Goal: Task Accomplishment & Management: Complete application form

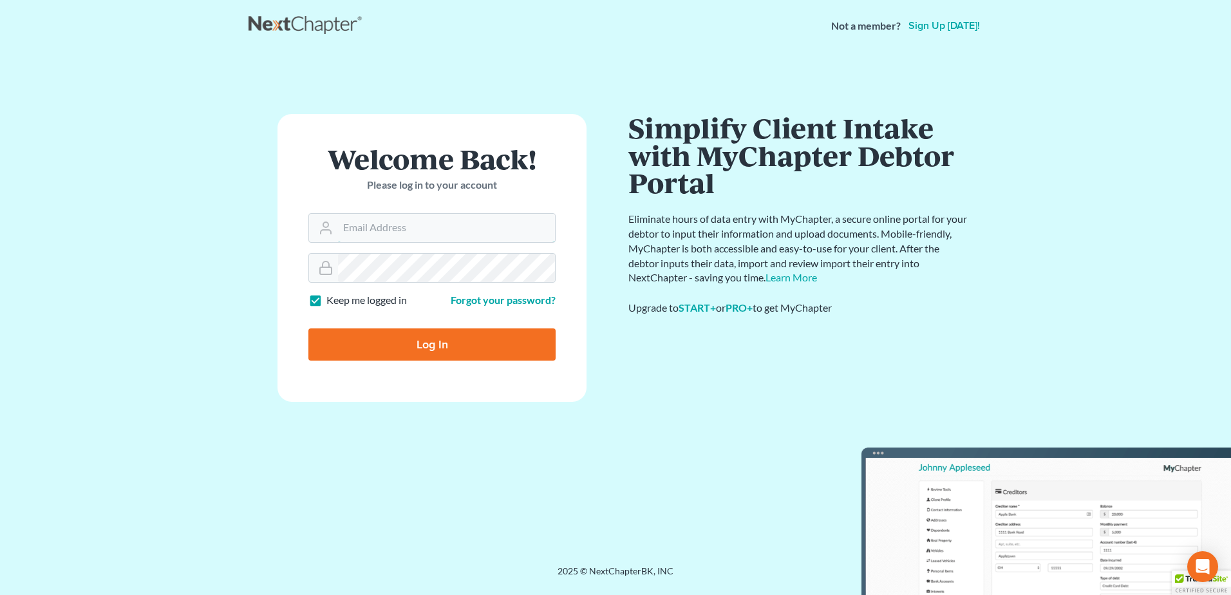
type input "[EMAIL_ADDRESS][DOMAIN_NAME]"
click at [407, 348] on input "Log In" at bounding box center [431, 344] width 247 height 32
type input "Thinking..."
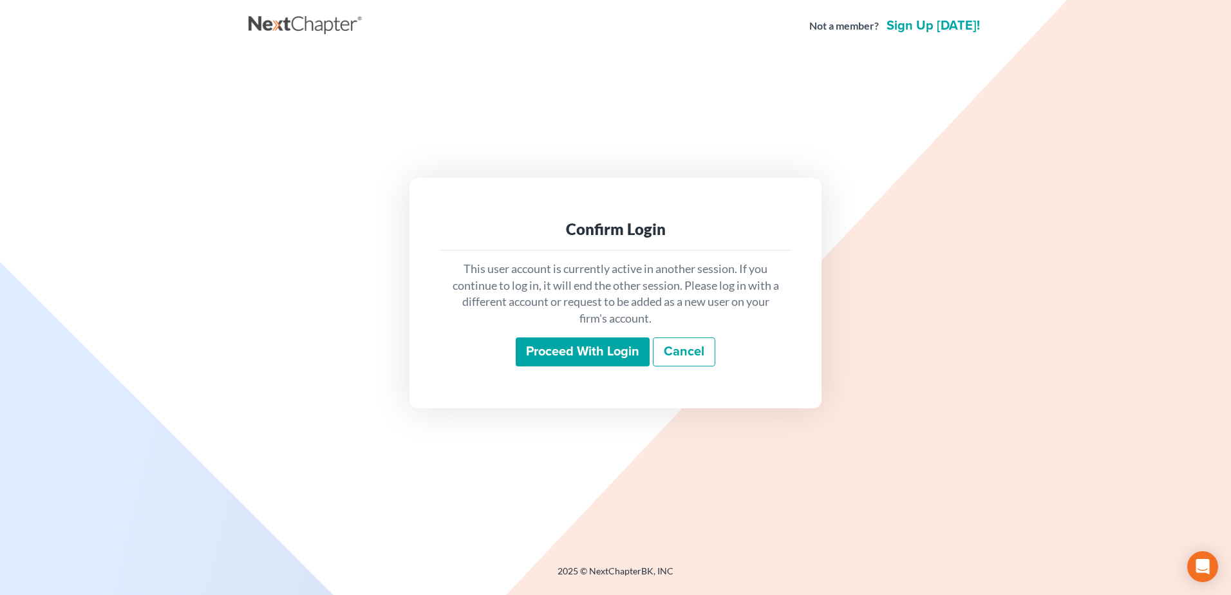
click at [559, 351] on input "Proceed with login" at bounding box center [583, 352] width 134 height 30
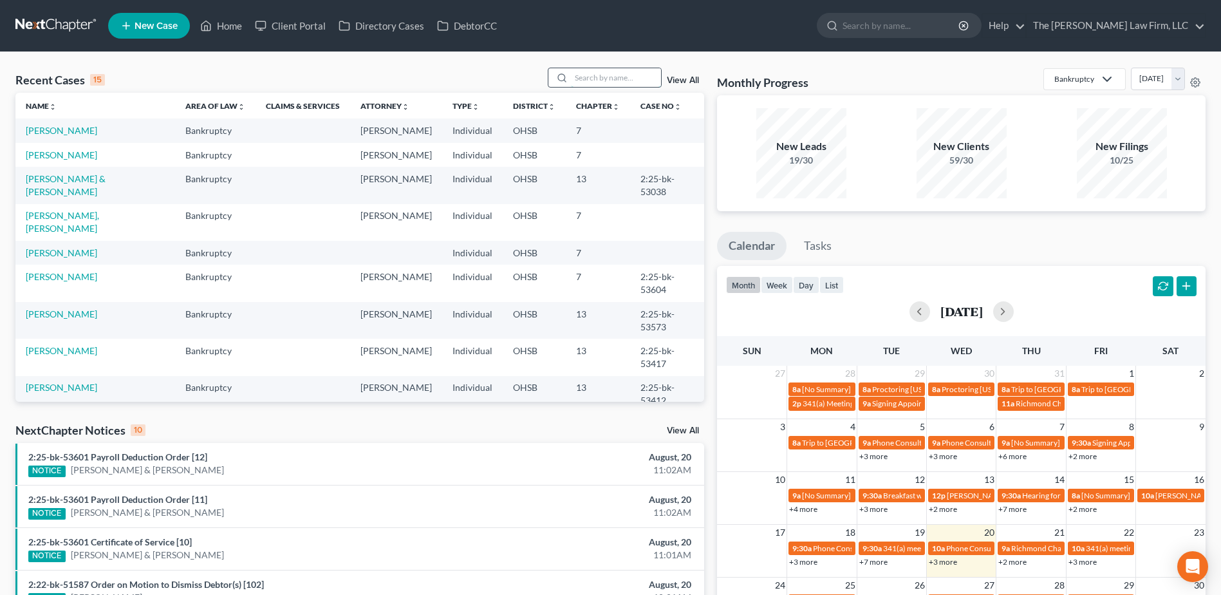
click at [633, 76] on input "search" at bounding box center [616, 77] width 90 height 19
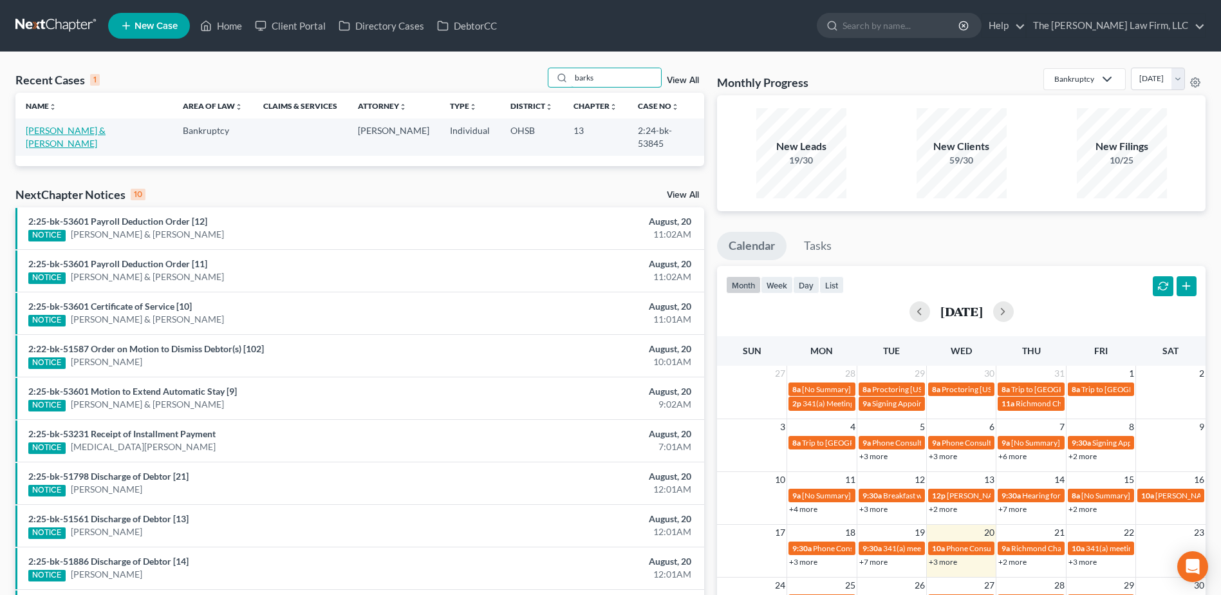
type input "barks"
click at [36, 135] on link "Barksdale, Brandon & Tionna" at bounding box center [66, 137] width 80 height 24
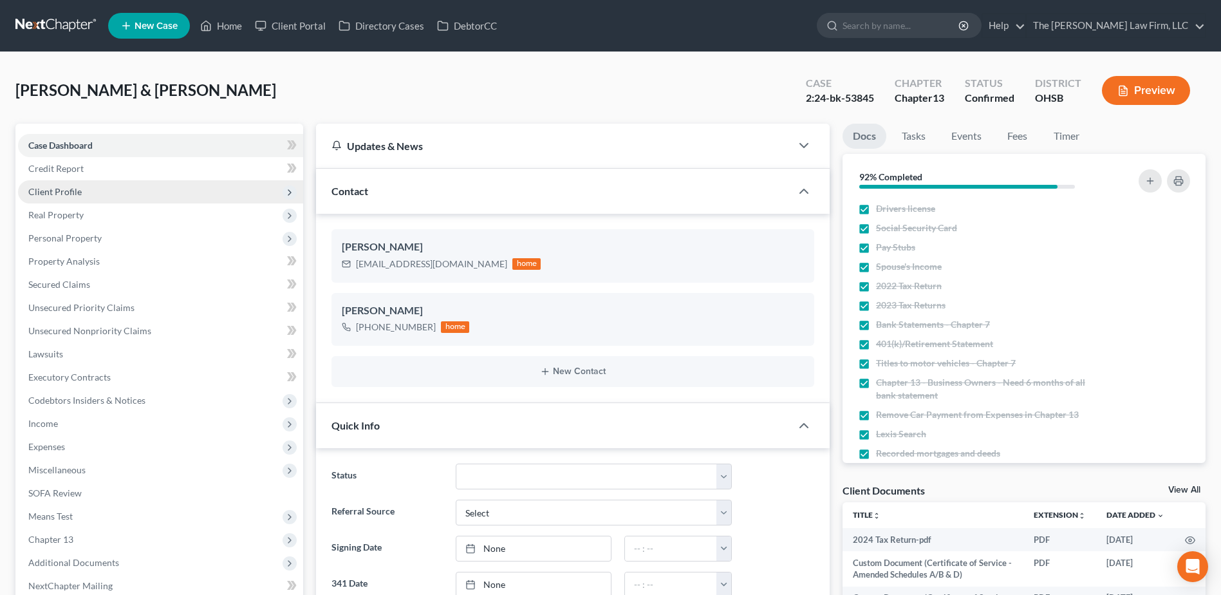
click at [64, 196] on span "Client Profile" at bounding box center [54, 191] width 53 height 11
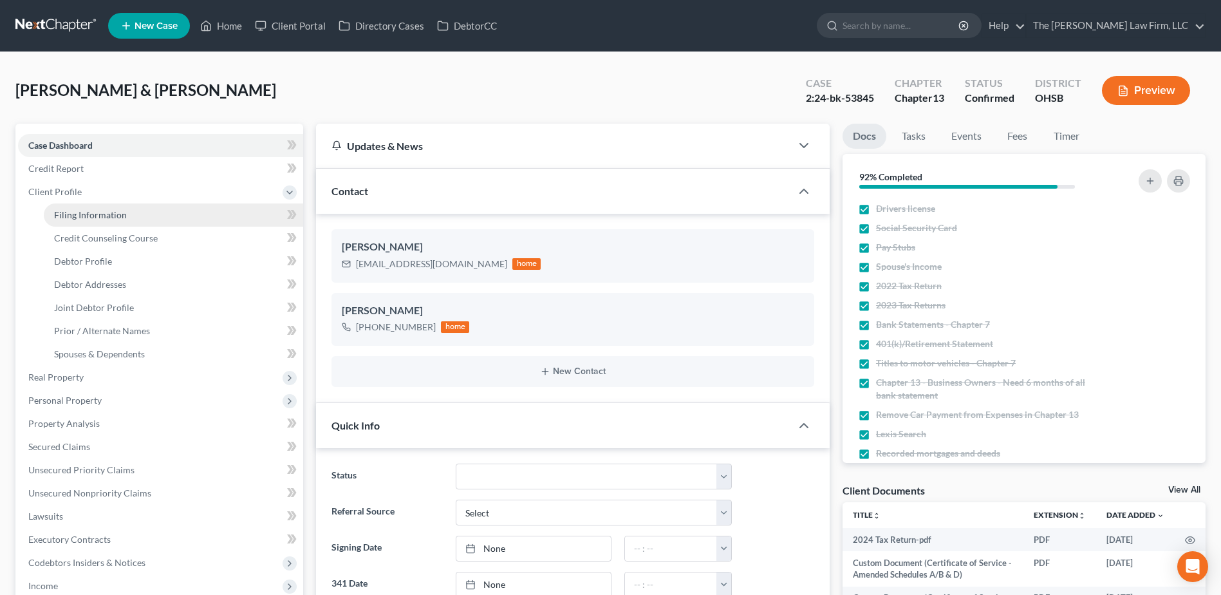
click at [72, 214] on span "Filing Information" at bounding box center [90, 214] width 73 height 11
select select "1"
select select "3"
select select "36"
